Goal: Task Accomplishment & Management: Manage account settings

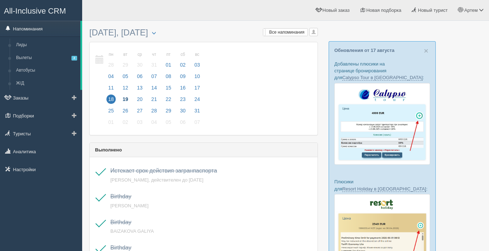
click at [24, 27] on link "Напоминания" at bounding box center [40, 29] width 80 height 16
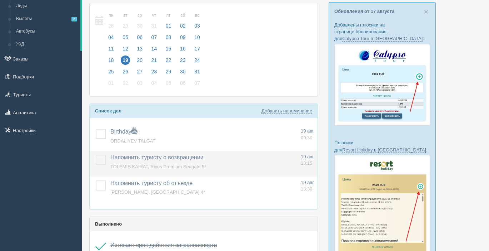
scroll to position [41, 0]
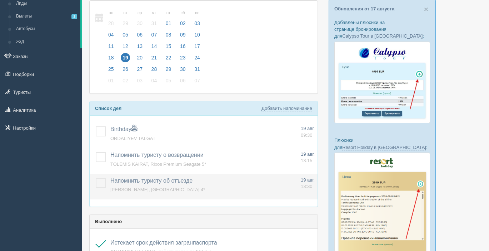
click at [96, 178] on label at bounding box center [96, 178] width 0 height 0
click at [0, 0] on input "checkbox" at bounding box center [0, 0] width 0 height 0
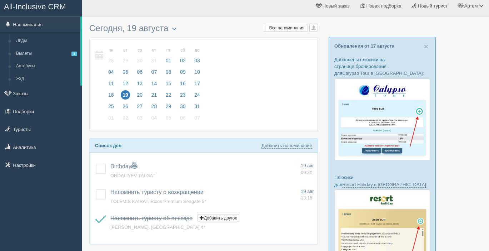
scroll to position [0, 0]
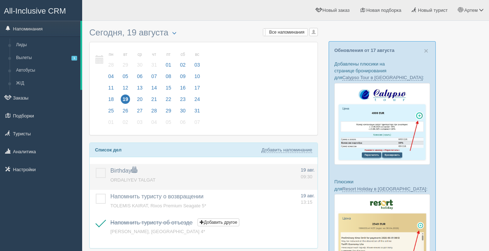
click at [96, 168] on label at bounding box center [96, 168] width 0 height 0
click at [0, 0] on input "checkbox" at bounding box center [0, 0] width 0 height 0
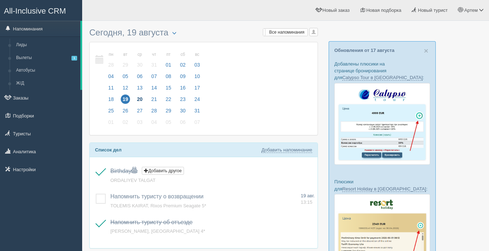
click at [140, 97] on span "20" at bounding box center [139, 98] width 9 height 9
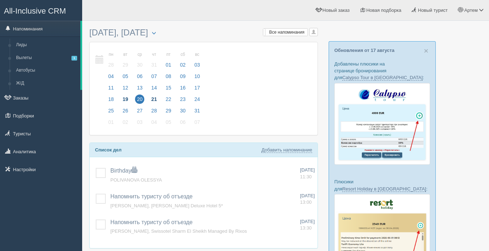
click at [157, 97] on span "21" at bounding box center [154, 98] width 9 height 9
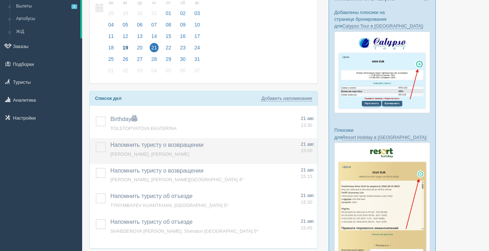
scroll to position [53, 0]
